Goal: Transaction & Acquisition: Purchase product/service

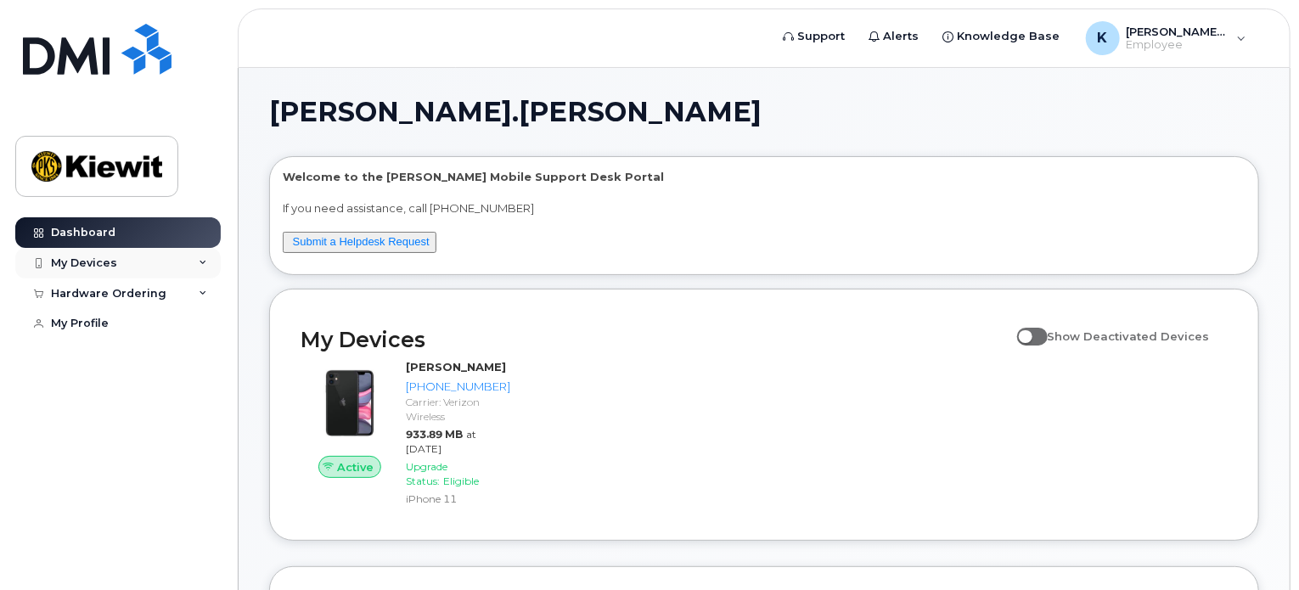
click at [63, 273] on div "My Devices" at bounding box center [117, 263] width 205 height 31
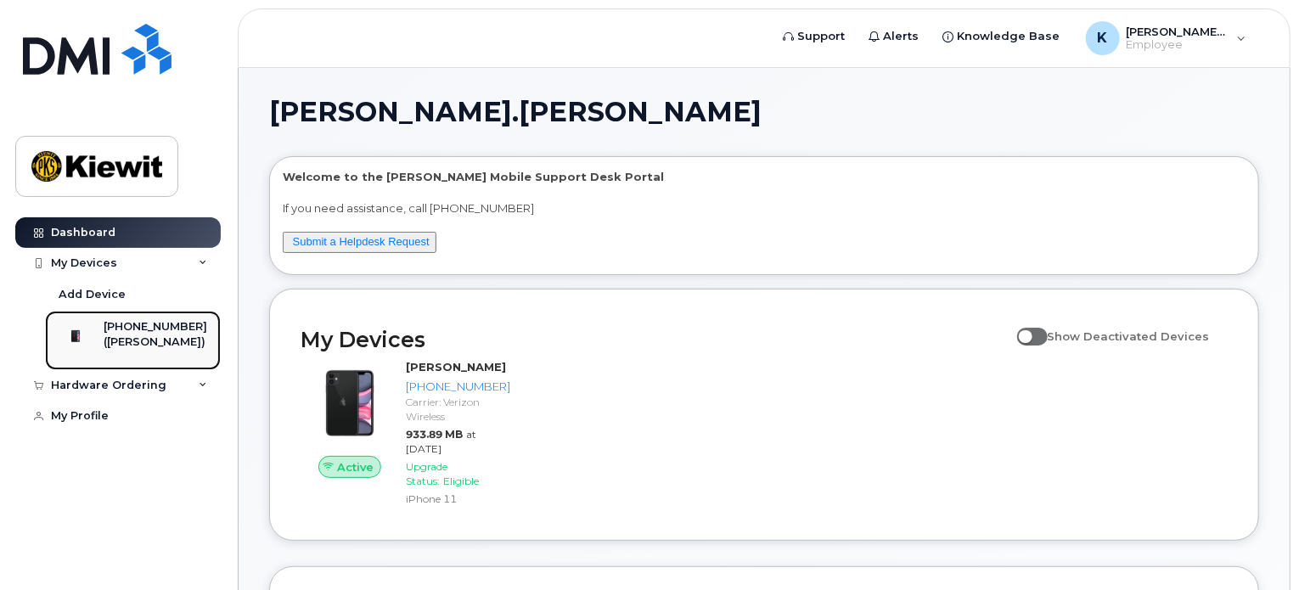
click at [146, 312] on link "[PHONE_NUMBER] ([PERSON_NAME])" at bounding box center [133, 340] width 176 height 59
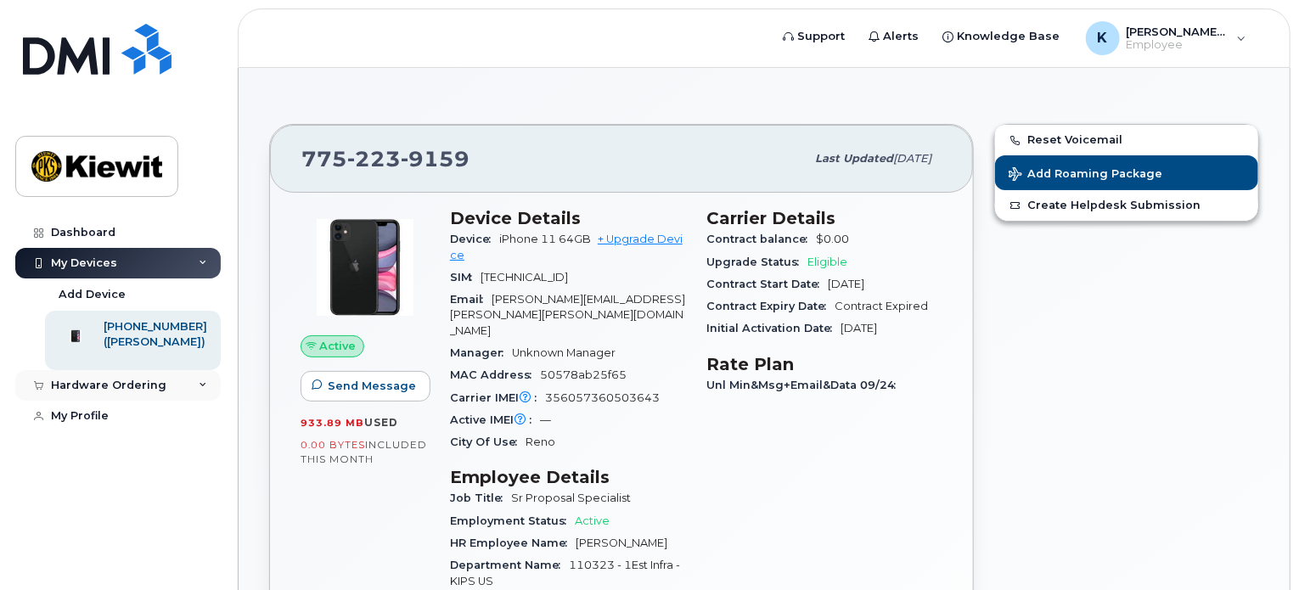
click at [193, 396] on div "Hardware Ordering" at bounding box center [117, 385] width 205 height 31
click at [95, 412] on link "New Order" at bounding box center [133, 417] width 176 height 32
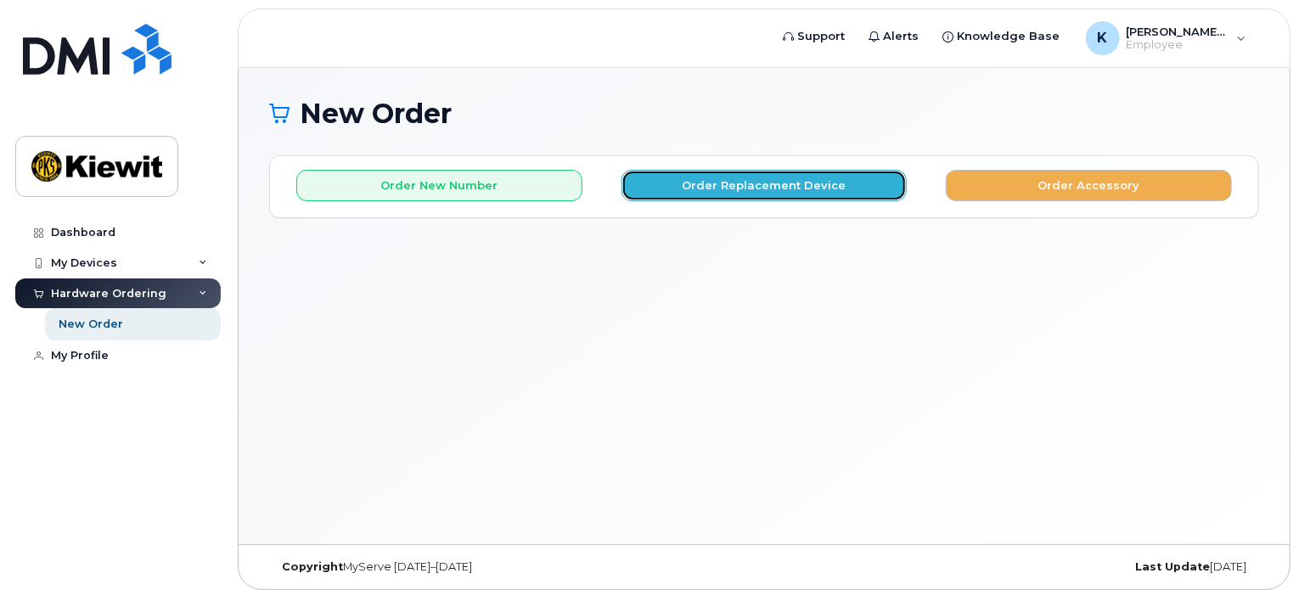
click at [724, 188] on button "Order Replacement Device" at bounding box center [764, 185] width 286 height 31
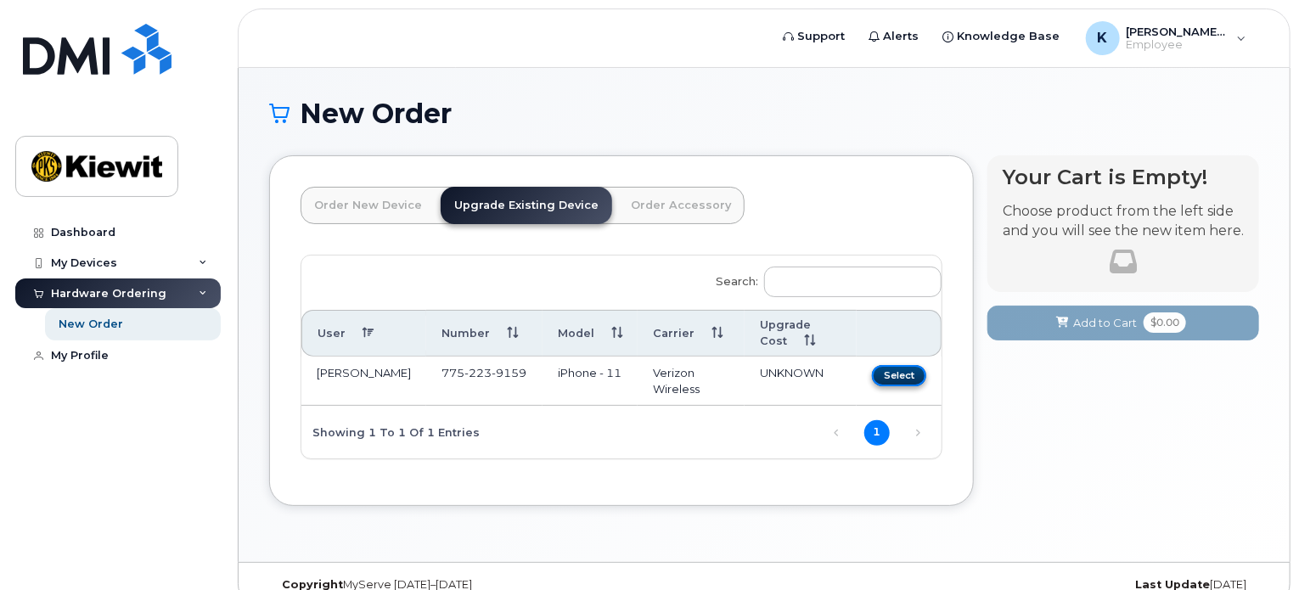
click at [893, 370] on button "Select" at bounding box center [899, 375] width 54 height 21
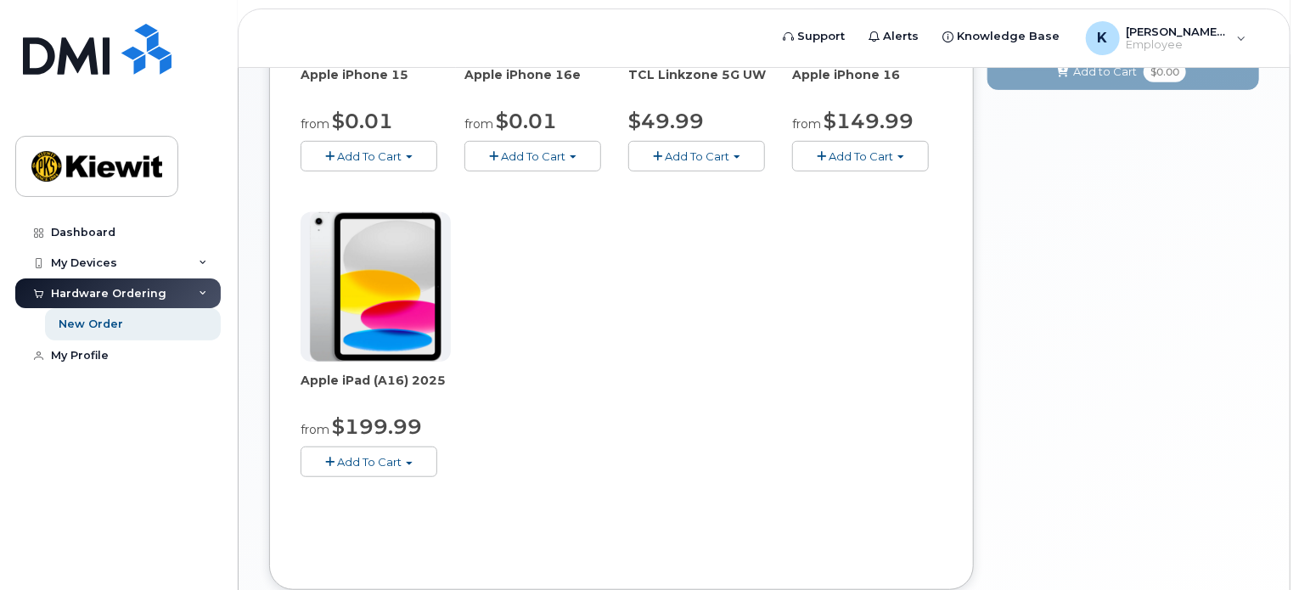
scroll to position [255, 0]
